Goal: Find specific page/section: Find specific page/section

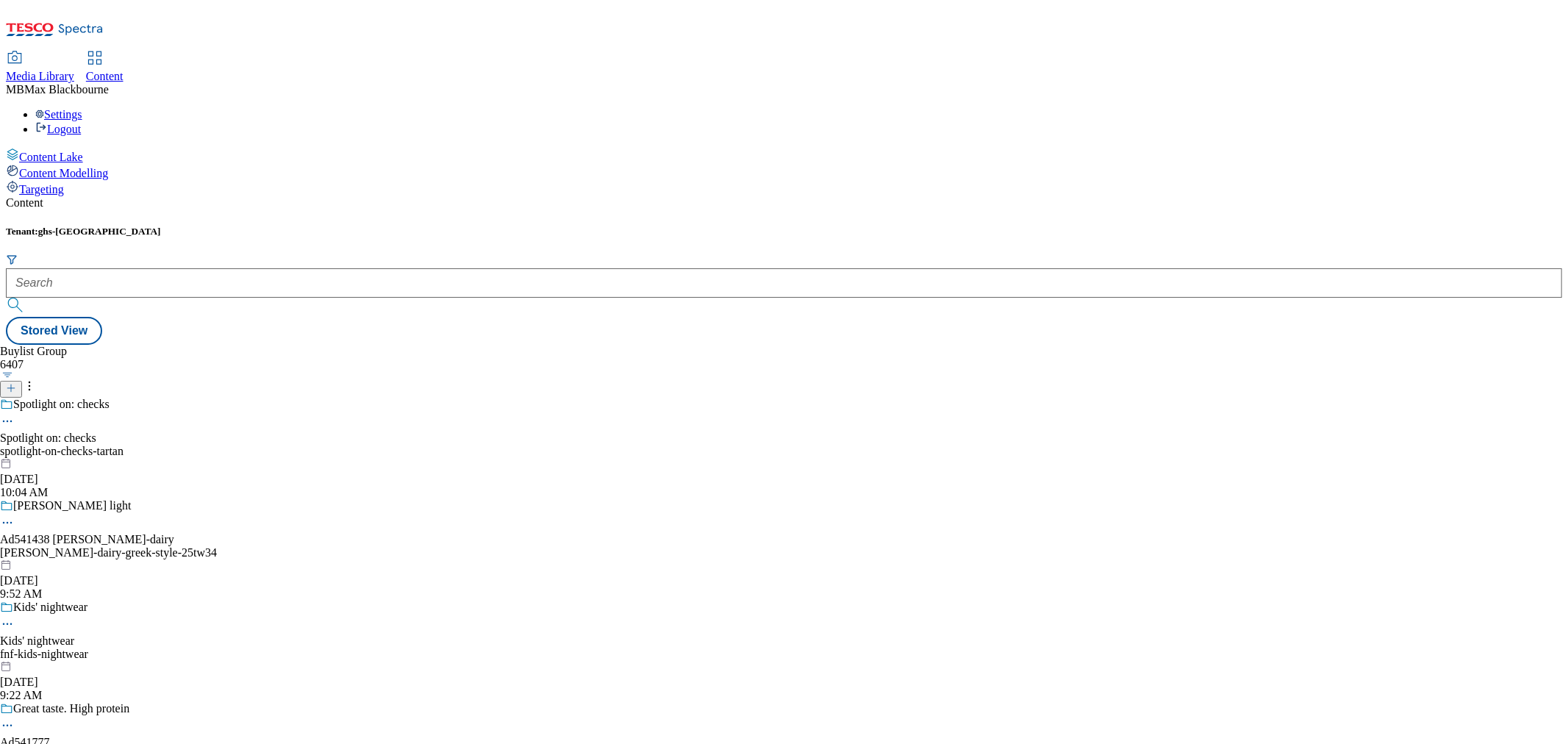
type input "E"
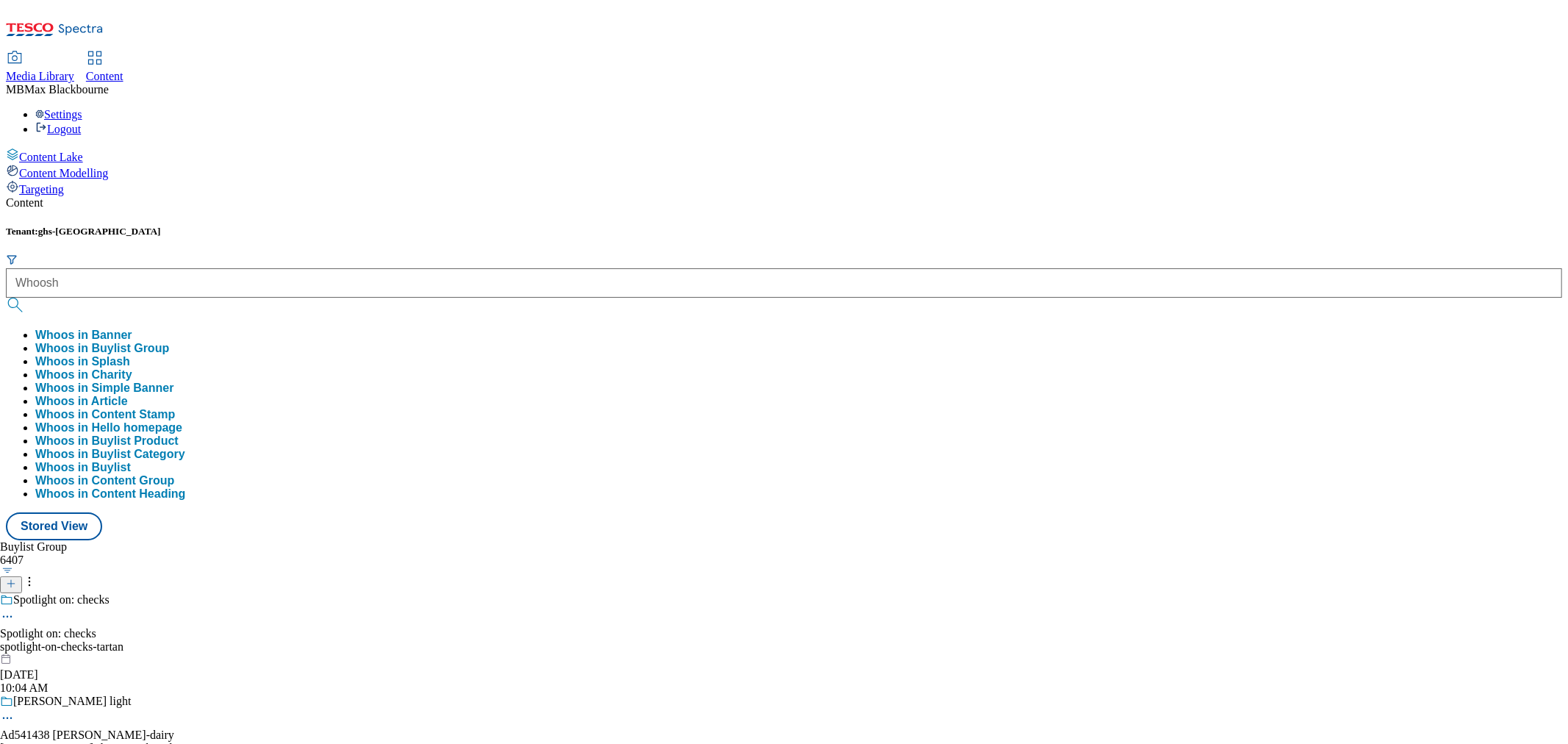
type input "Whoosh"
click at [5, 298] on button "submit" at bounding box center [15, 305] width 21 height 15
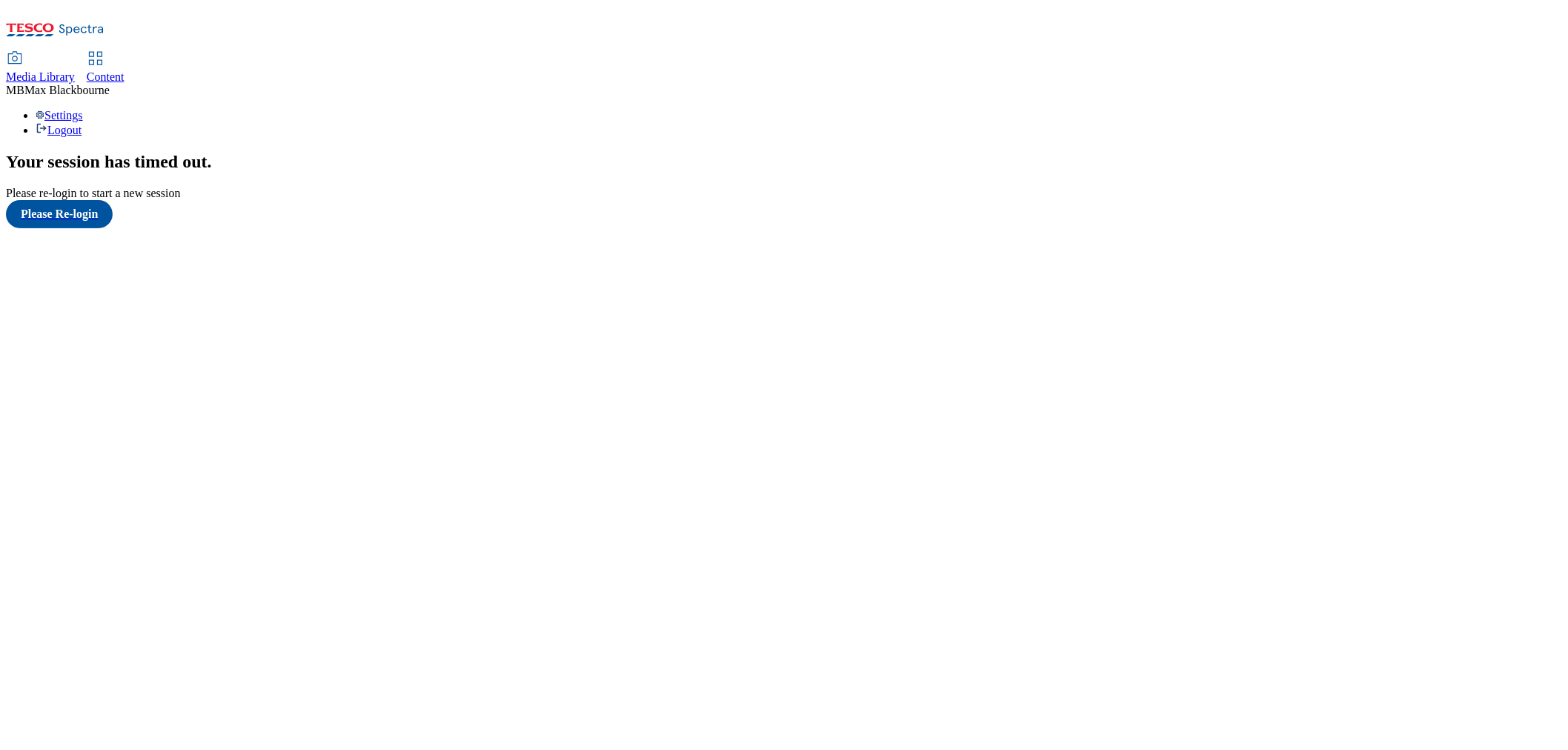
click at [125, 52] on link "Content" at bounding box center [105, 68] width 38 height 31
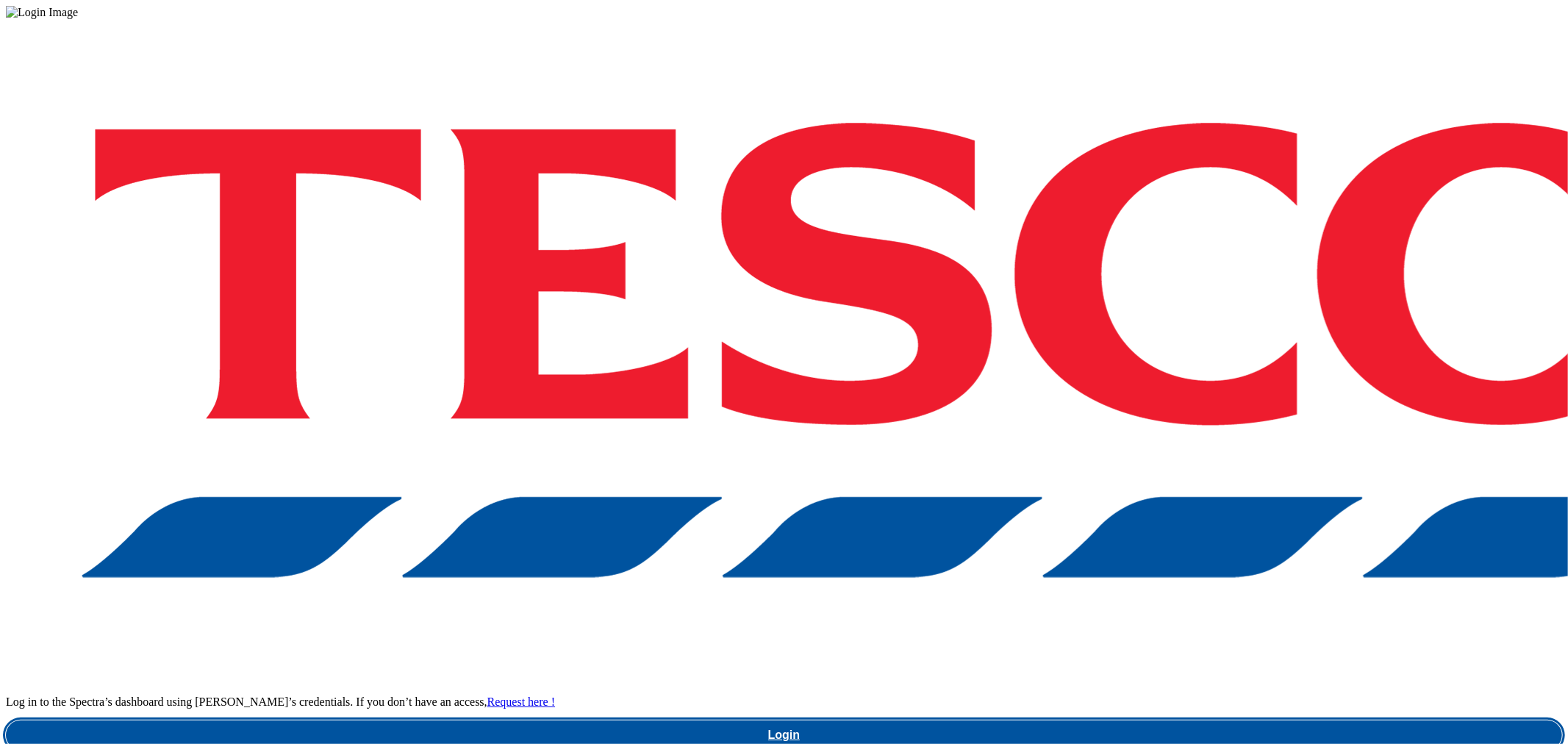
click at [1164, 720] on link "Login" at bounding box center [784, 735] width 1556 height 29
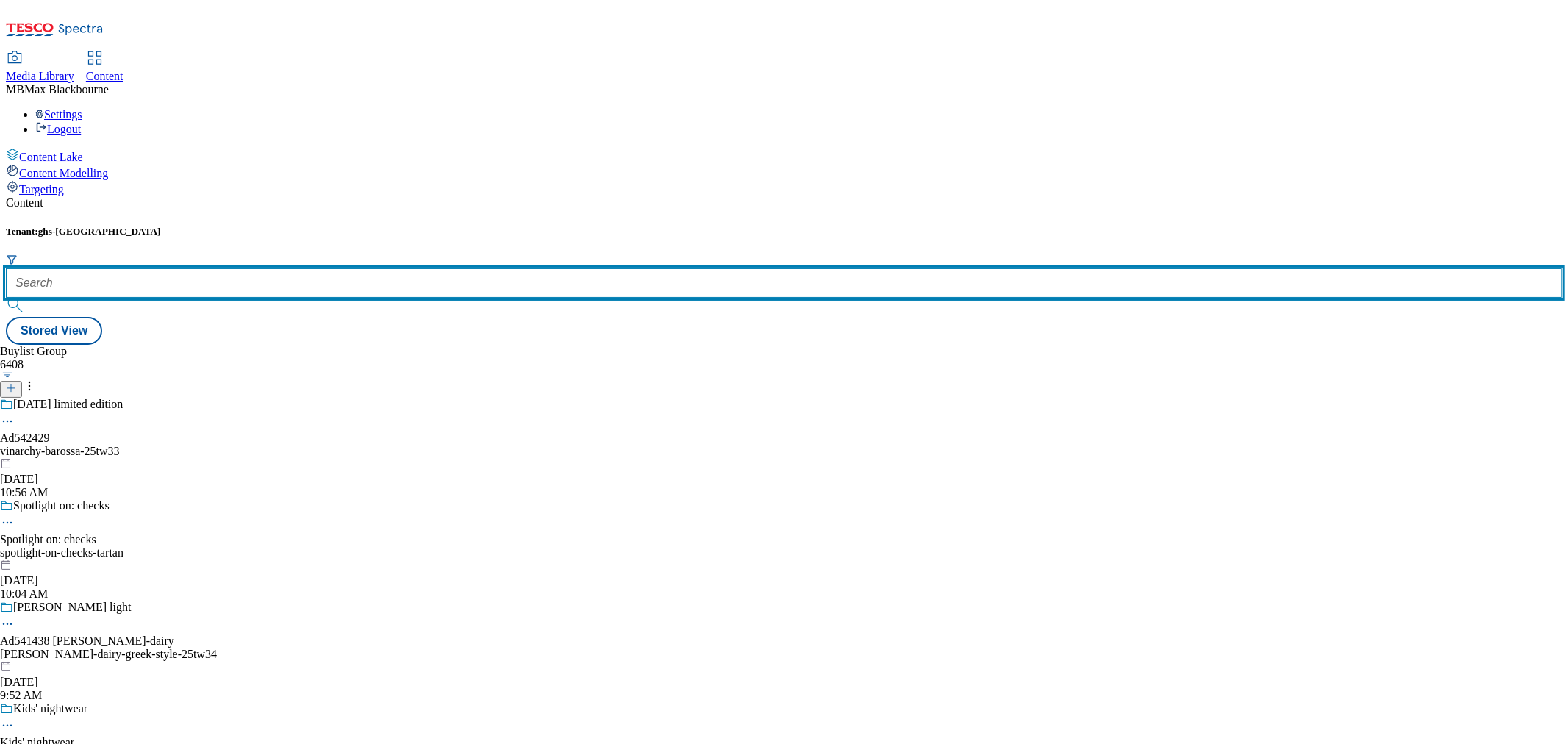
click at [356, 269] on input "text" at bounding box center [784, 283] width 1556 height 29
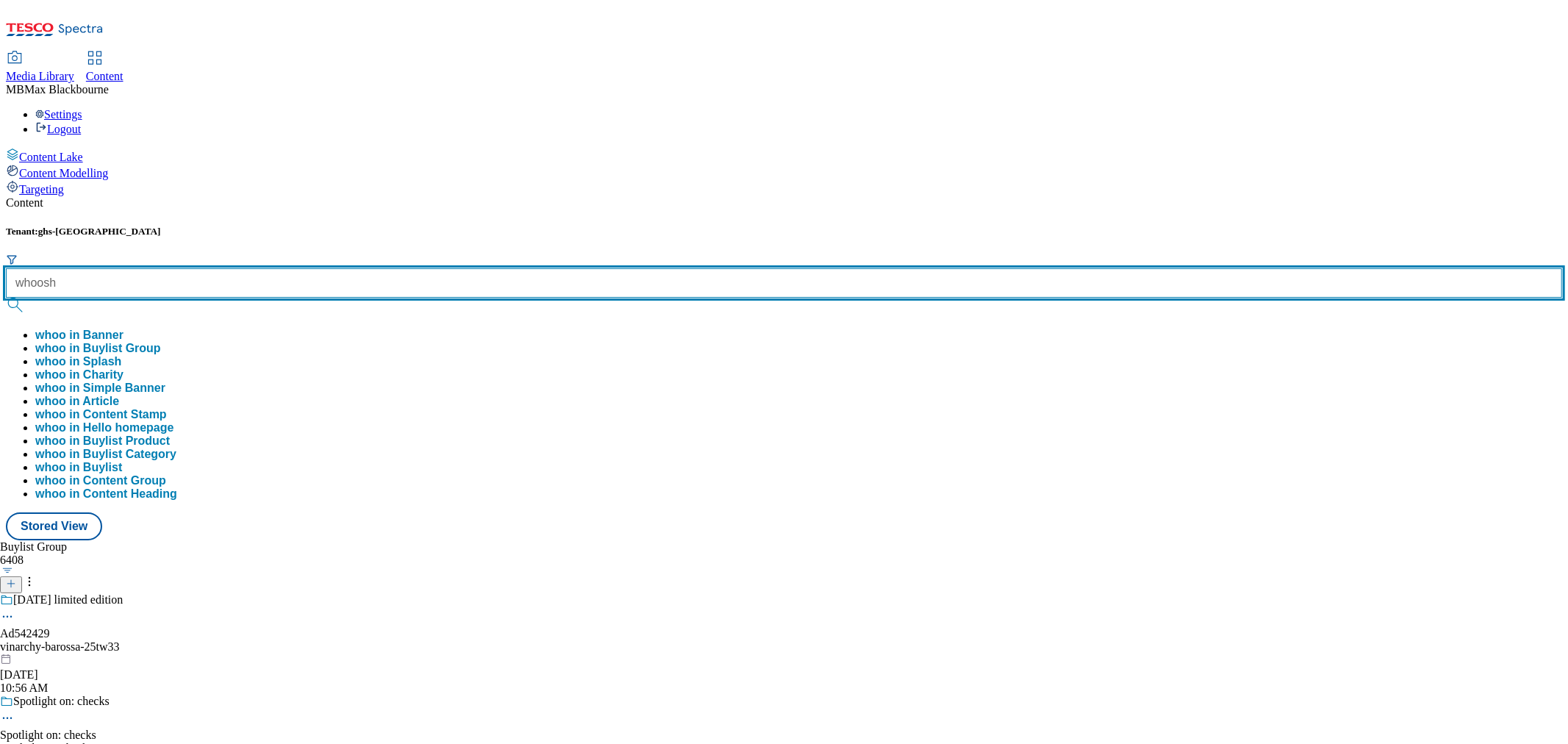
type input "whoosh"
click at [5, 298] on button "submit" at bounding box center [15, 305] width 21 height 15
